Goal: Task Accomplishment & Management: Use online tool/utility

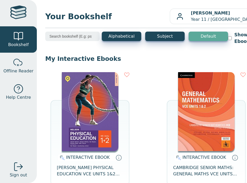
click at [94, 105] on img at bounding box center [90, 111] width 56 height 79
click at [118, 119] on div "INTERACTIVE EBOOK [PERSON_NAME] PHYSICAL EDUCATION VCE UNITS 1&2 MINDTAP 3E OPE…" at bounding box center [89, 137] width 79 height 130
click at [112, 118] on img at bounding box center [90, 111] width 56 height 79
